Goal: Answer question/provide support: Share knowledge or assist other users

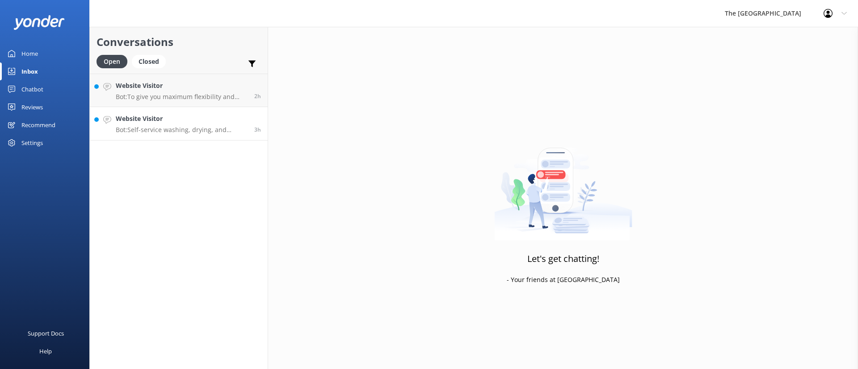
click at [151, 118] on h4 "Website Visitor" at bounding box center [182, 119] width 132 height 10
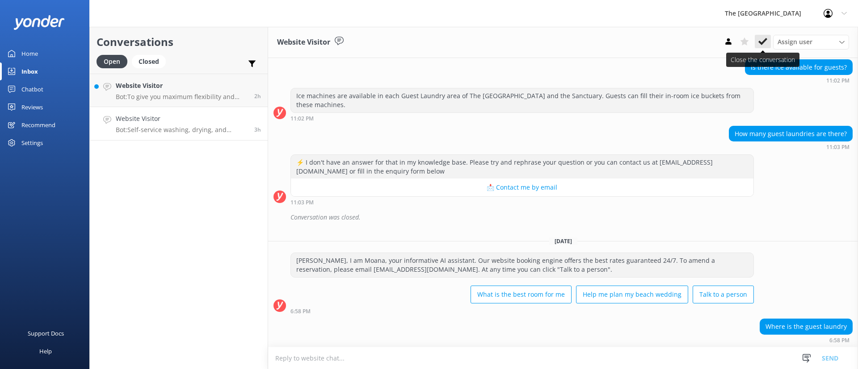
scroll to position [1440, 0]
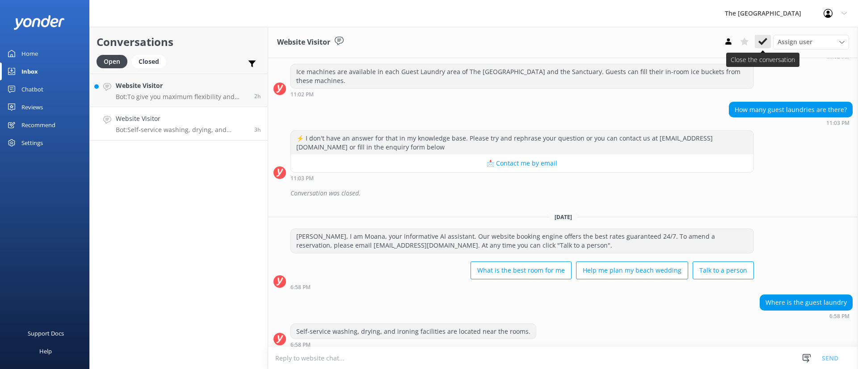
click at [762, 42] on icon at bounding box center [762, 41] width 9 height 9
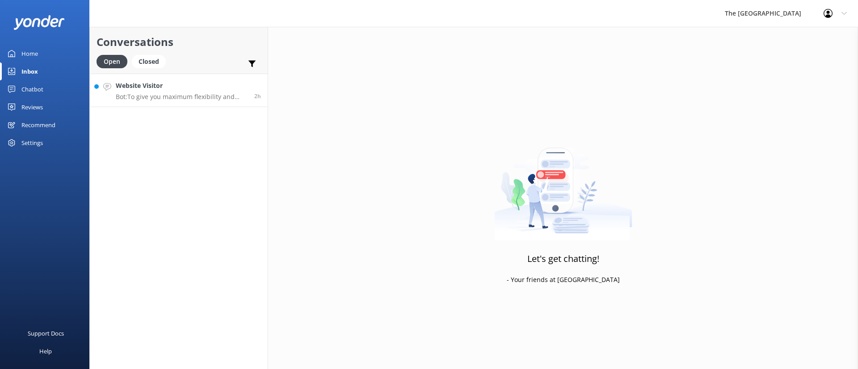
click at [193, 84] on h4 "Website Visitor" at bounding box center [182, 86] width 132 height 10
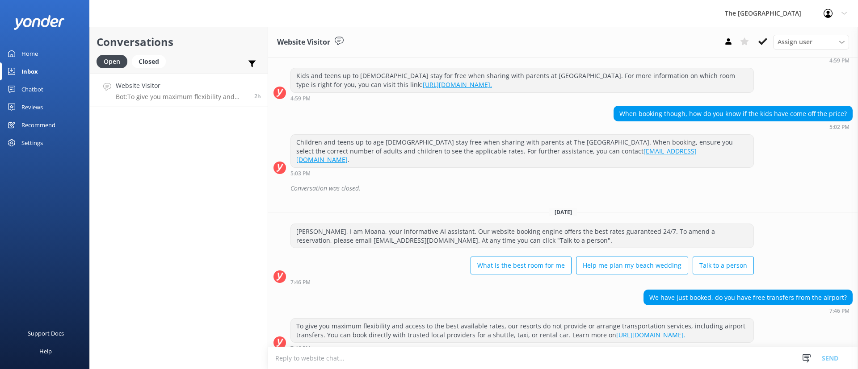
scroll to position [118, 0]
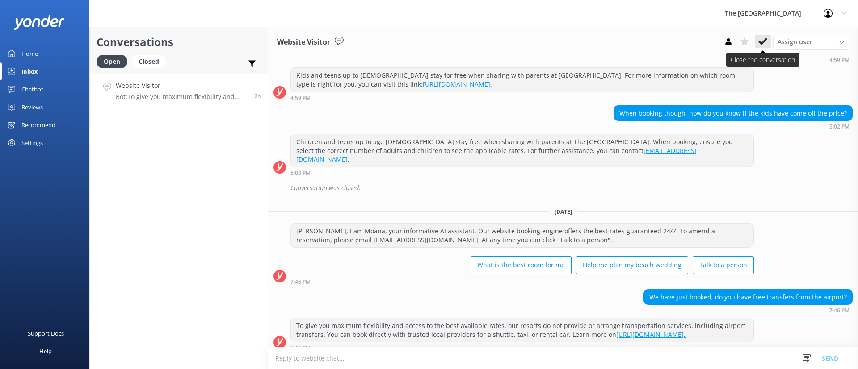
click at [762, 40] on icon at bounding box center [762, 41] width 9 height 9
